Goal: Find specific page/section: Find specific page/section

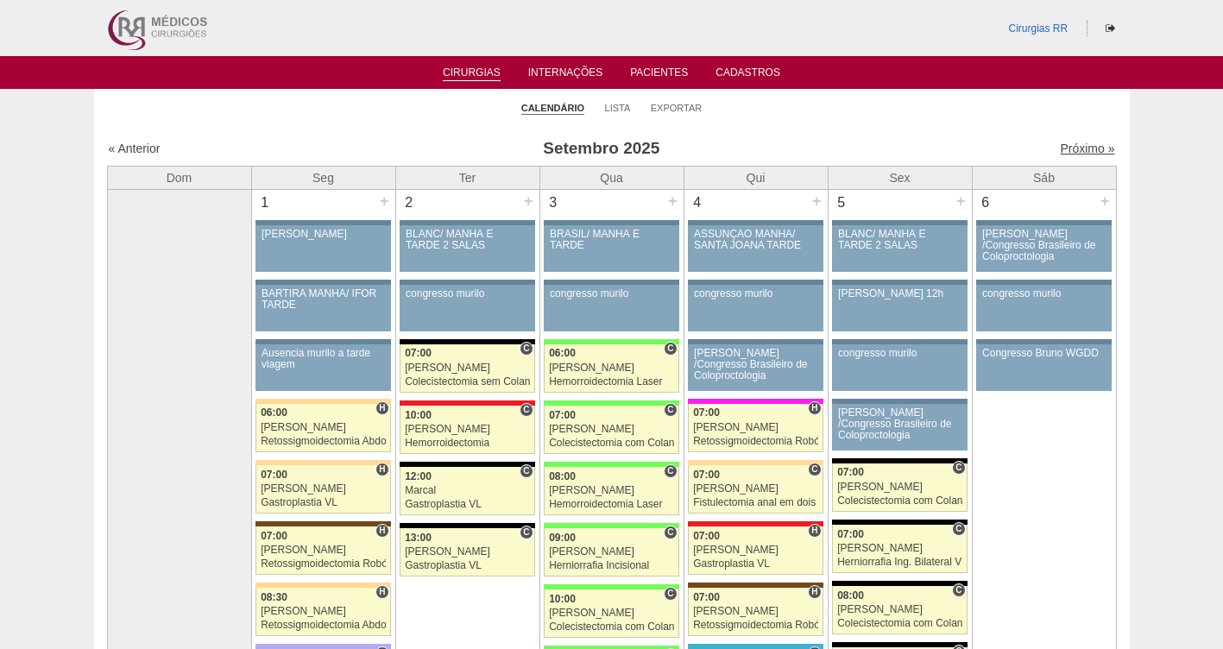
click at [1074, 151] on link "Próximo »" at bounding box center [1087, 149] width 54 height 14
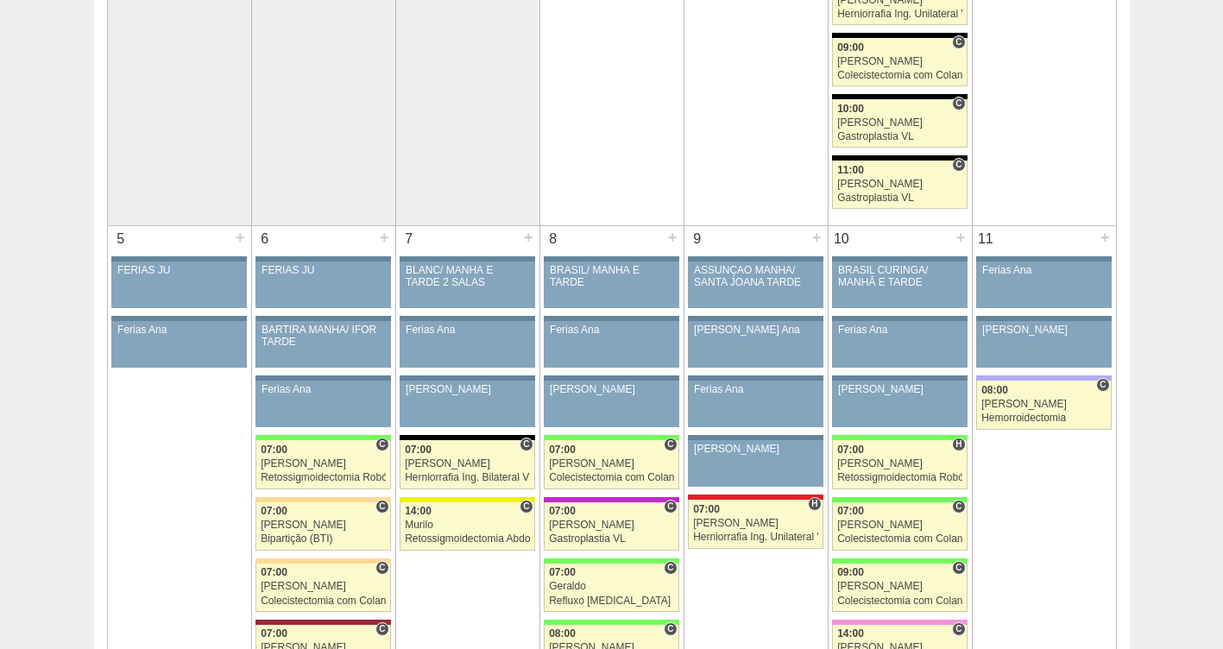
scroll to position [638, 0]
